Goal: Task Accomplishment & Management: Complete application form

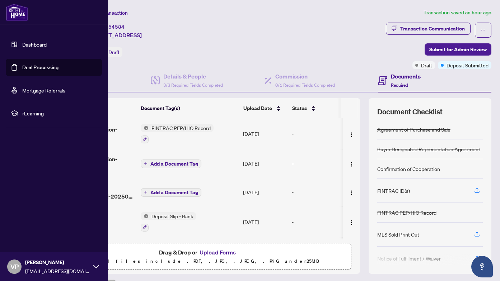
click at [41, 69] on link "Deal Processing" at bounding box center [40, 67] width 36 height 6
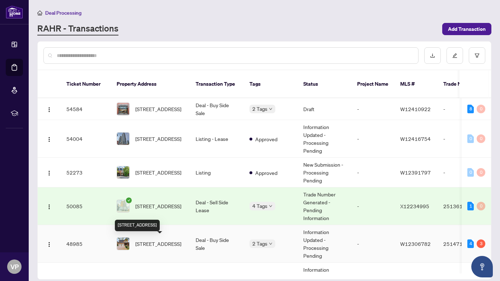
click at [170, 245] on span "[STREET_ADDRESS]" at bounding box center [158, 244] width 46 height 8
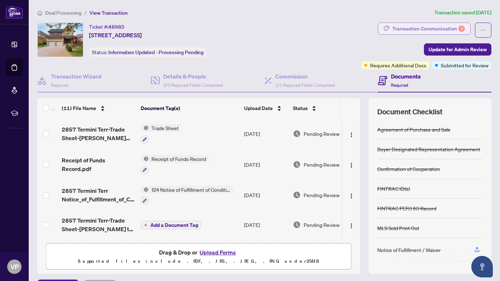
click at [451, 28] on div "Transaction Communication 3" at bounding box center [428, 28] width 73 height 11
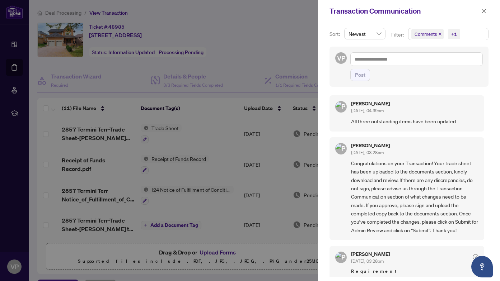
click at [440, 34] on icon "close" at bounding box center [440, 34] width 3 height 3
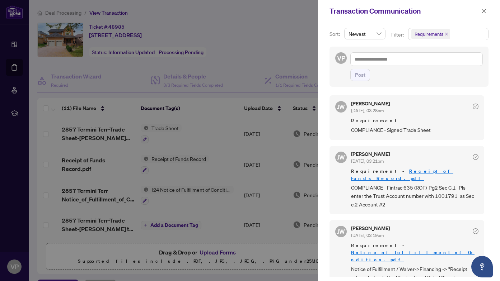
click at [297, 48] on div at bounding box center [250, 140] width 500 height 281
click at [484, 10] on icon "close" at bounding box center [483, 11] width 5 height 5
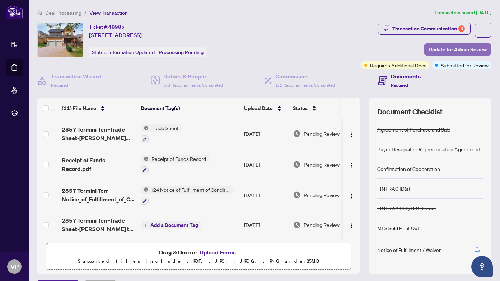
click at [443, 49] on span "Update for Admin Review" at bounding box center [458, 49] width 58 height 11
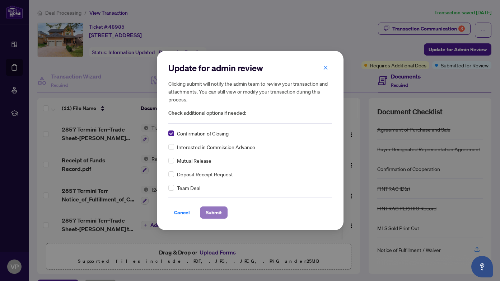
click at [210, 214] on span "Submit" at bounding box center [214, 212] width 16 height 11
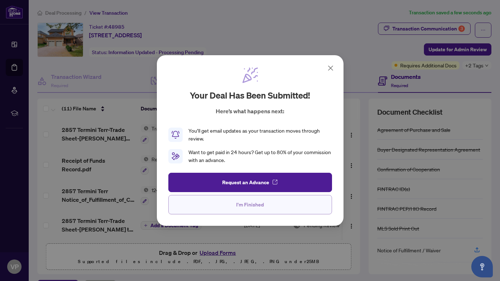
click at [248, 205] on span "I'm Finished" at bounding box center [250, 204] width 28 height 11
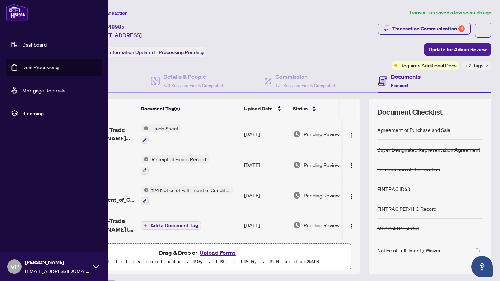
click at [45, 65] on link "Deal Processing" at bounding box center [40, 67] width 36 height 6
